Goal: Find specific page/section: Find specific page/section

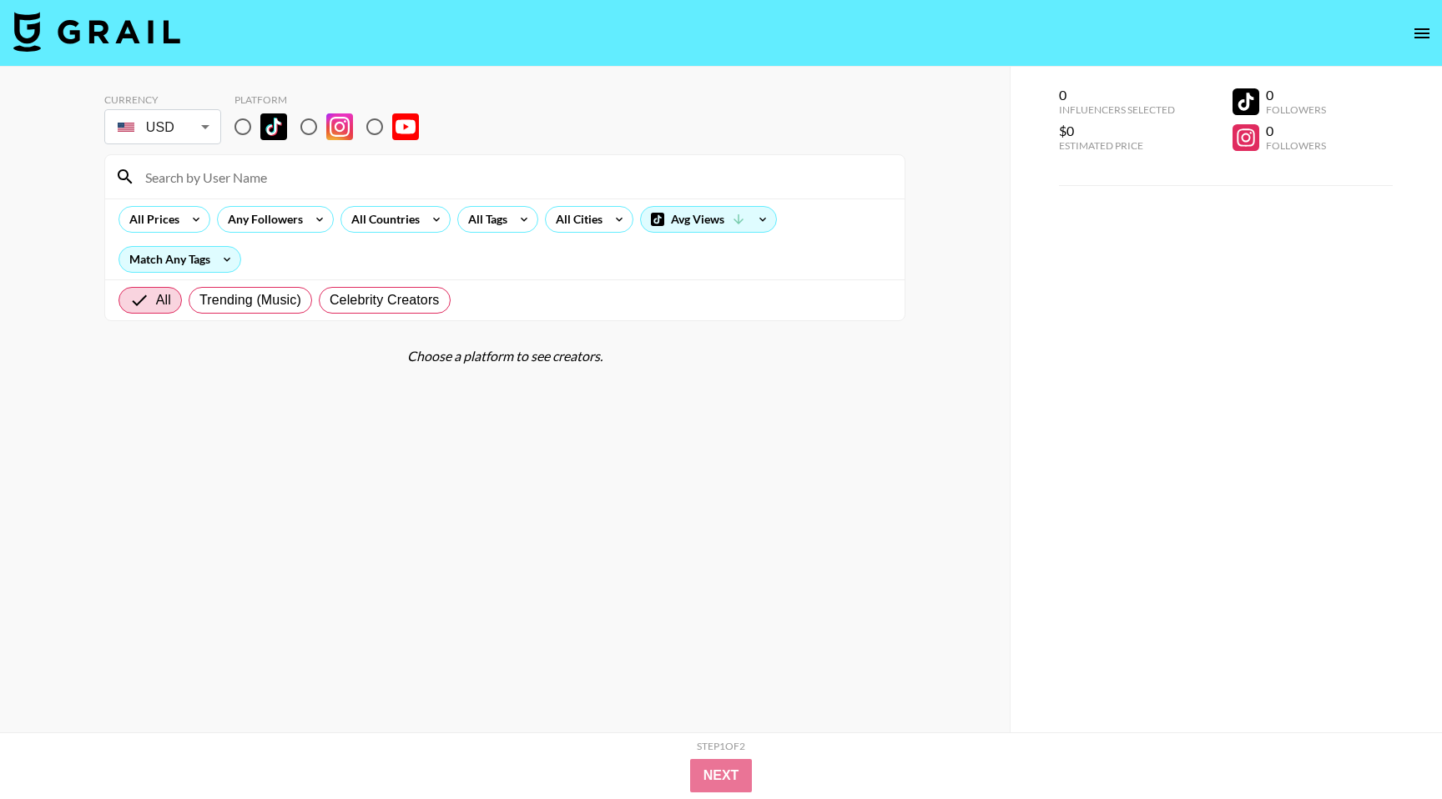
click at [168, 183] on input at bounding box center [514, 177] width 759 height 27
click at [241, 124] on input "radio" at bounding box center [242, 126] width 35 height 35
radio input "true"
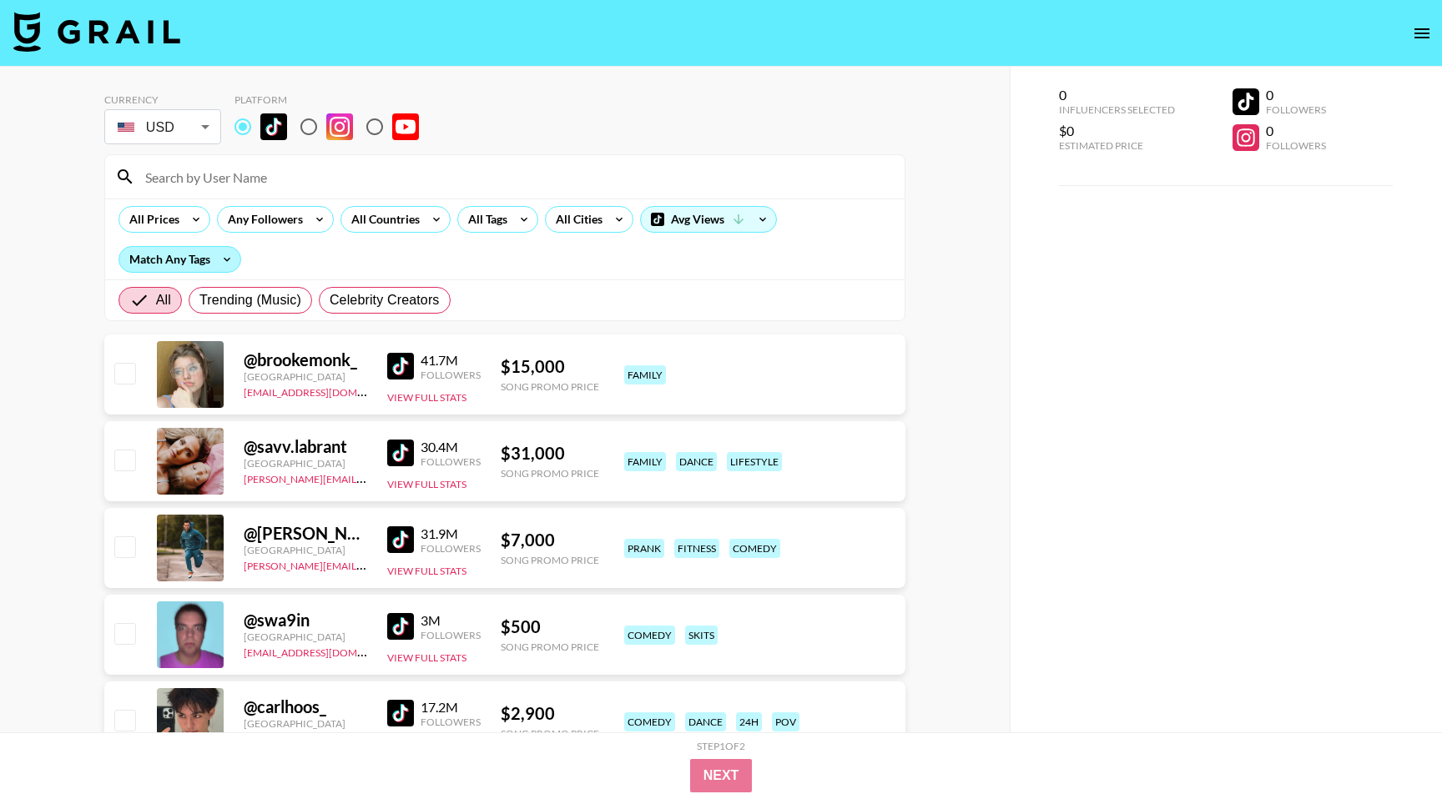
click at [201, 252] on div "Match Any Tags" at bounding box center [179, 259] width 121 height 25
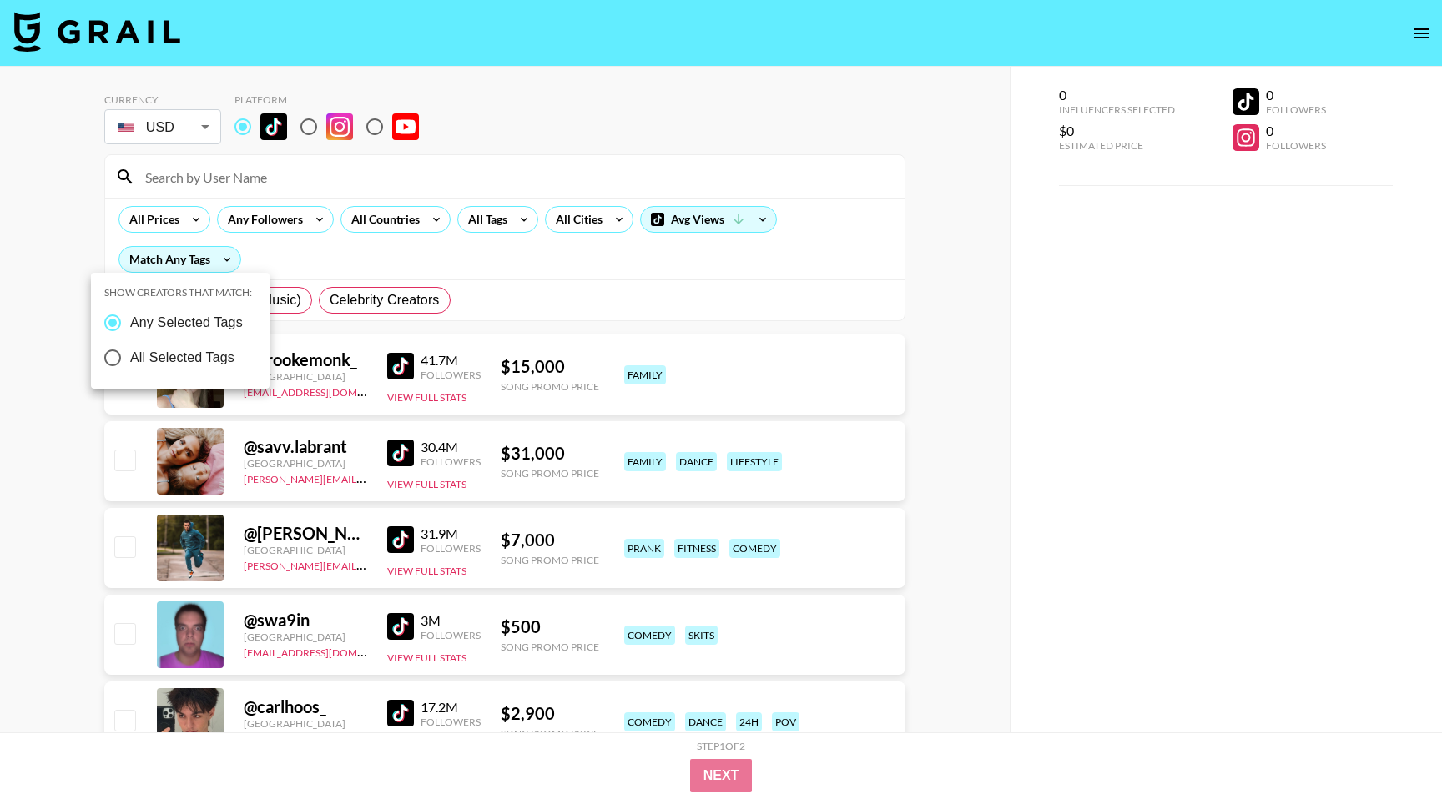
click at [197, 184] on div at bounding box center [721, 399] width 1442 height 799
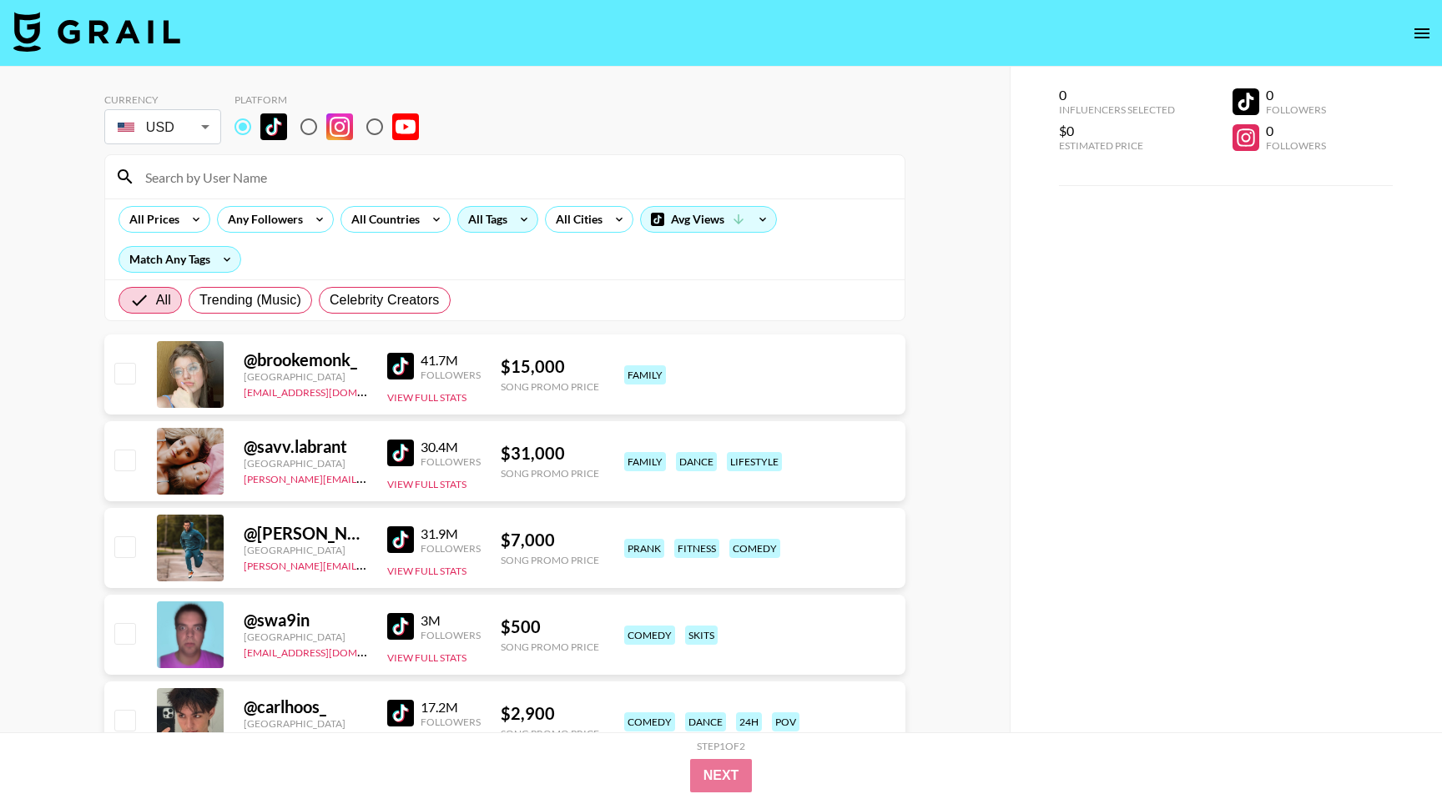
click at [490, 214] on div "All Tags" at bounding box center [484, 219] width 53 height 25
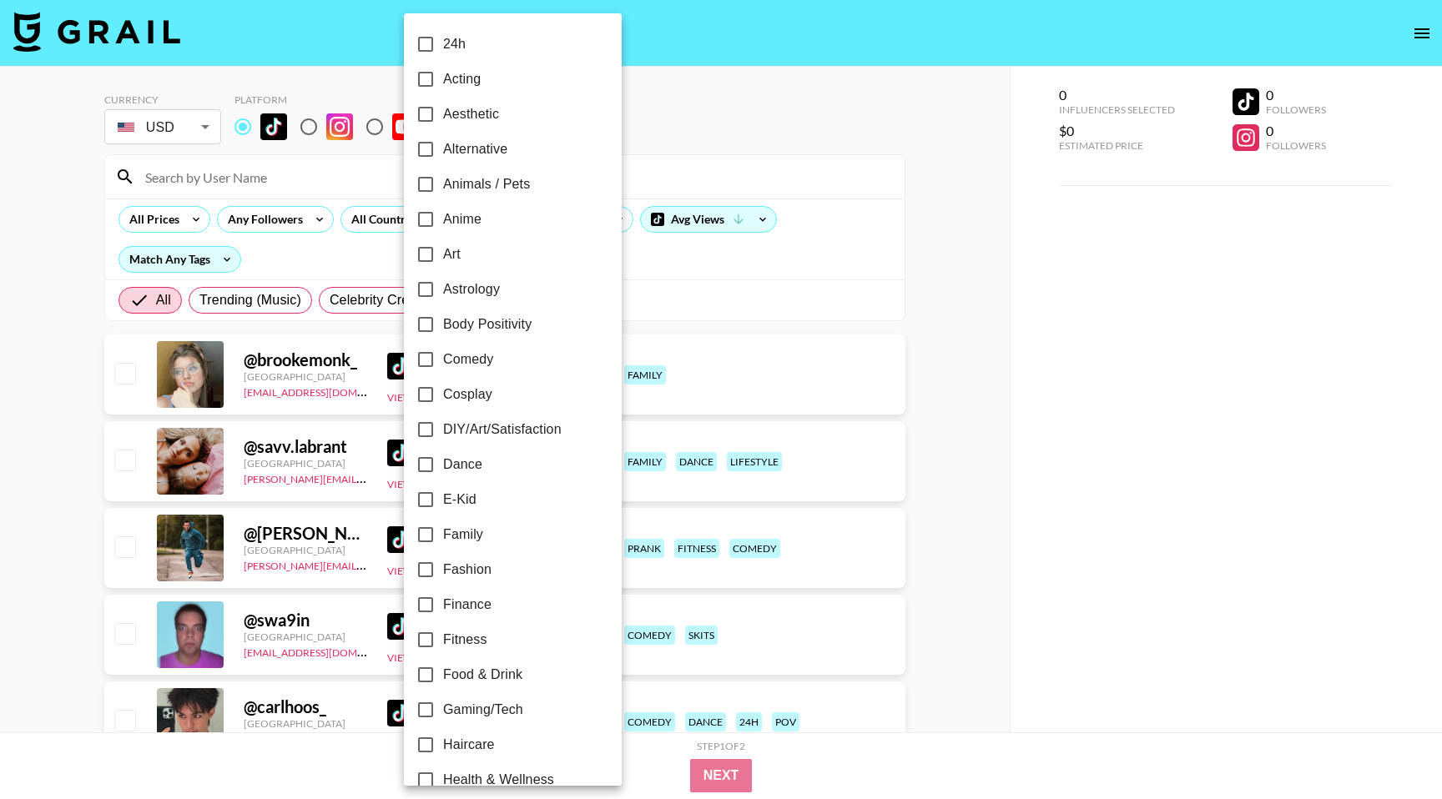
click at [443, 706] on span "Gaming/Tech" at bounding box center [483, 710] width 80 height 20
click at [443, 706] on input "Gaming/Tech" at bounding box center [425, 710] width 35 height 35
checkbox input "true"
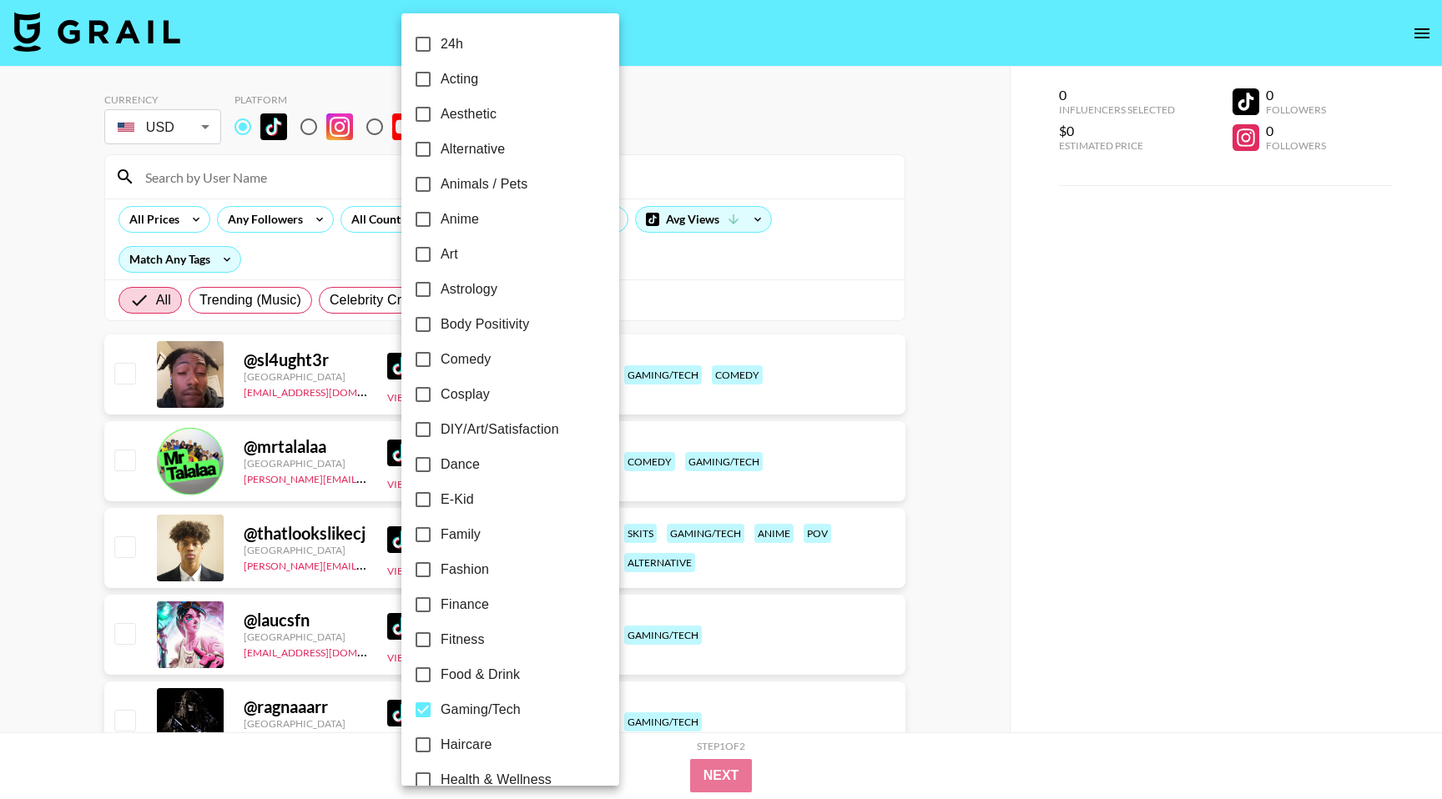
click at [1281, 289] on div at bounding box center [721, 399] width 1442 height 799
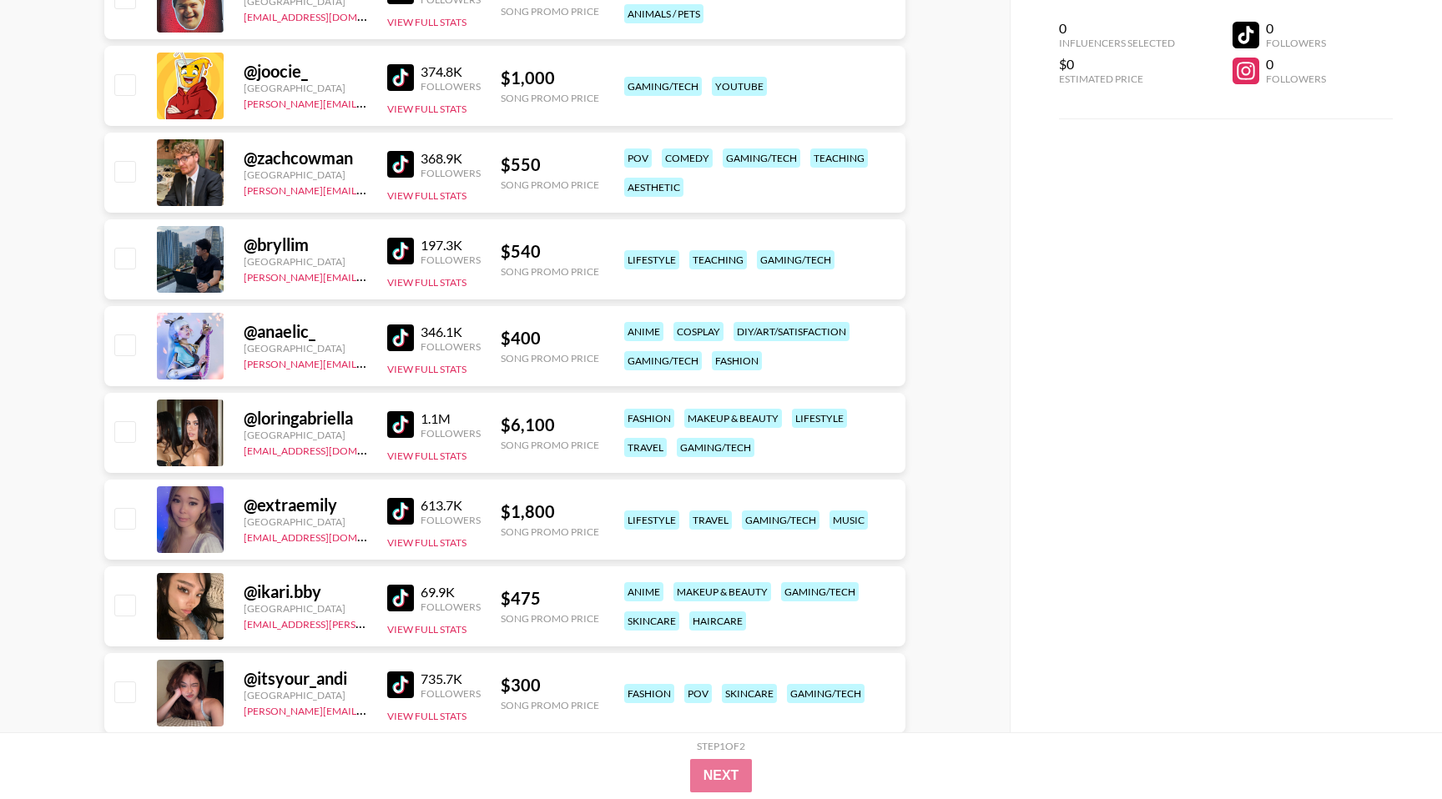
scroll to position [6446, 0]
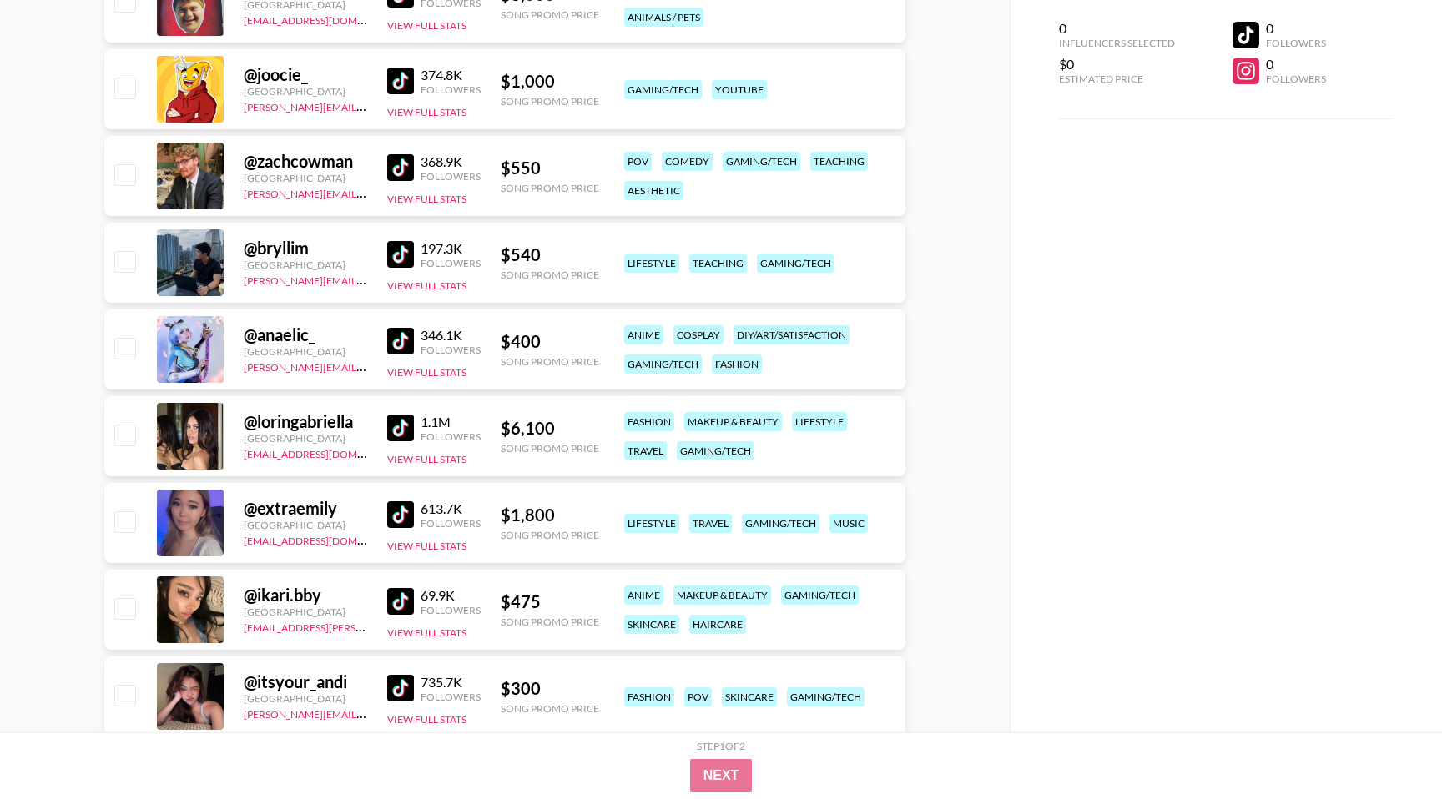
click at [108, 526] on div "@ extraemily [GEOGRAPHIC_DATA] [EMAIL_ADDRESS][DOMAIN_NAME] 613.7K Followers Vi…" at bounding box center [504, 523] width 801 height 80
click at [119, 526] on input "checkbox" at bounding box center [124, 521] width 20 height 20
checkbox input "true"
